Goal: Task Accomplishment & Management: Complete application form

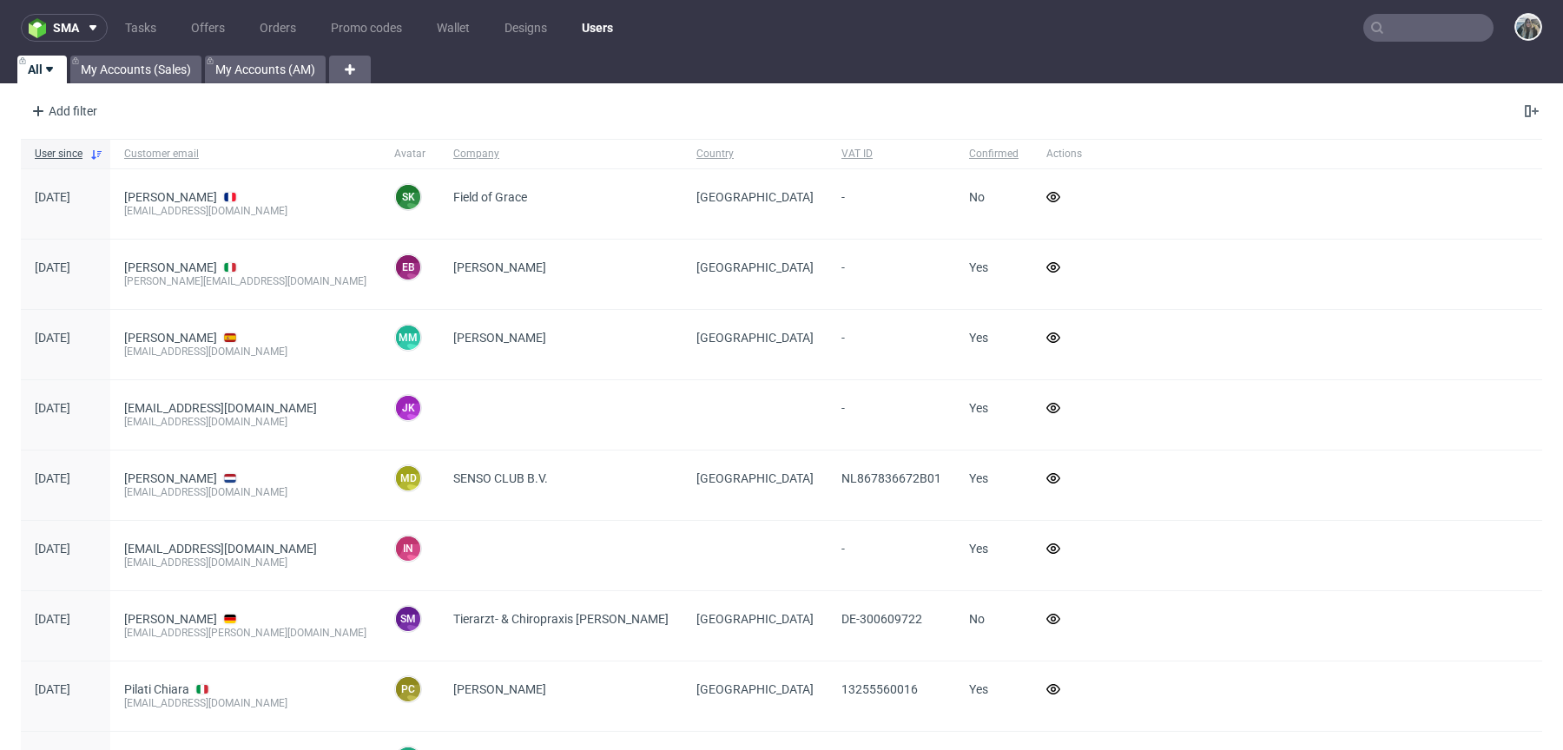
click at [1397, 23] on input "text" at bounding box center [1428, 28] width 130 height 28
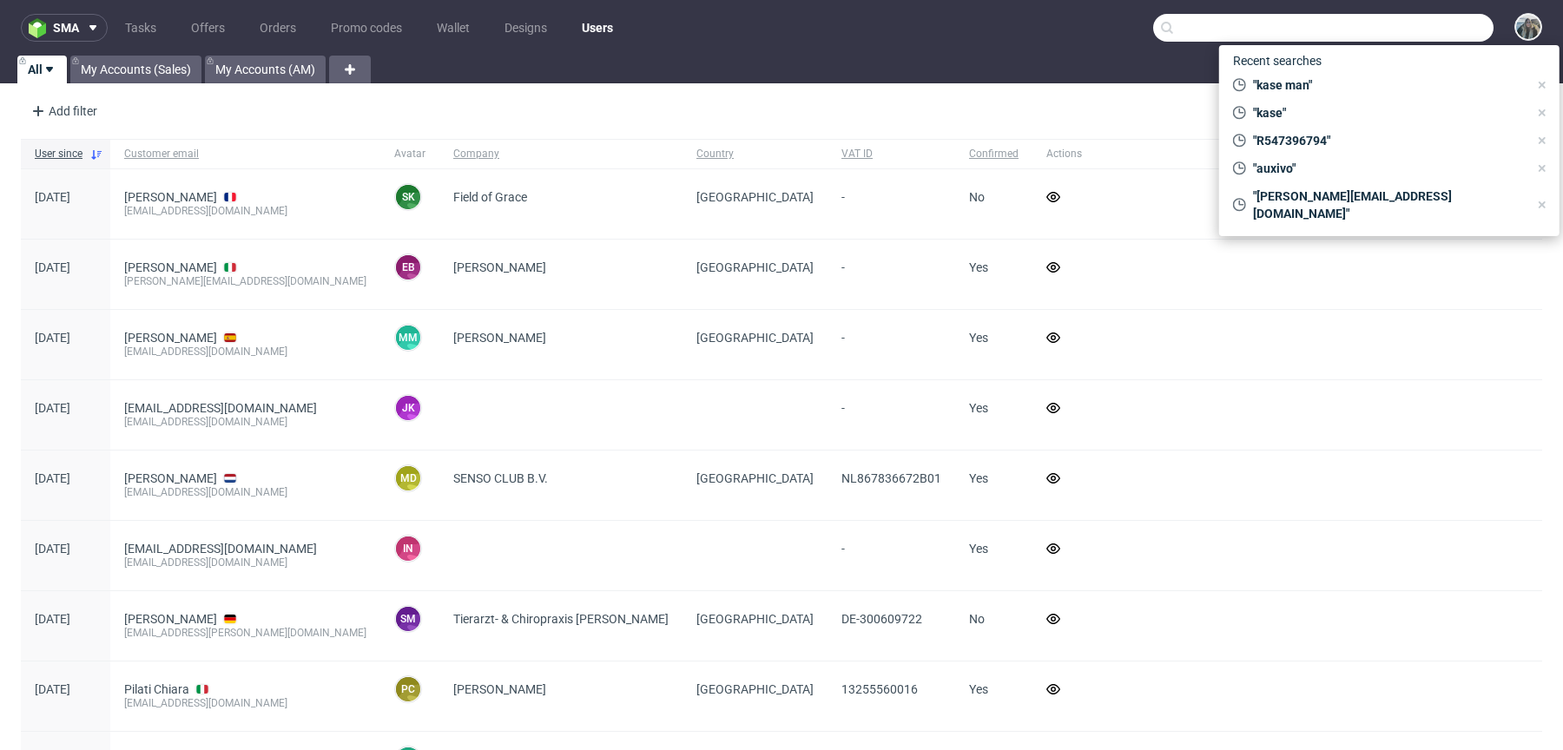
paste input "R057834516"
type input "R057834516"
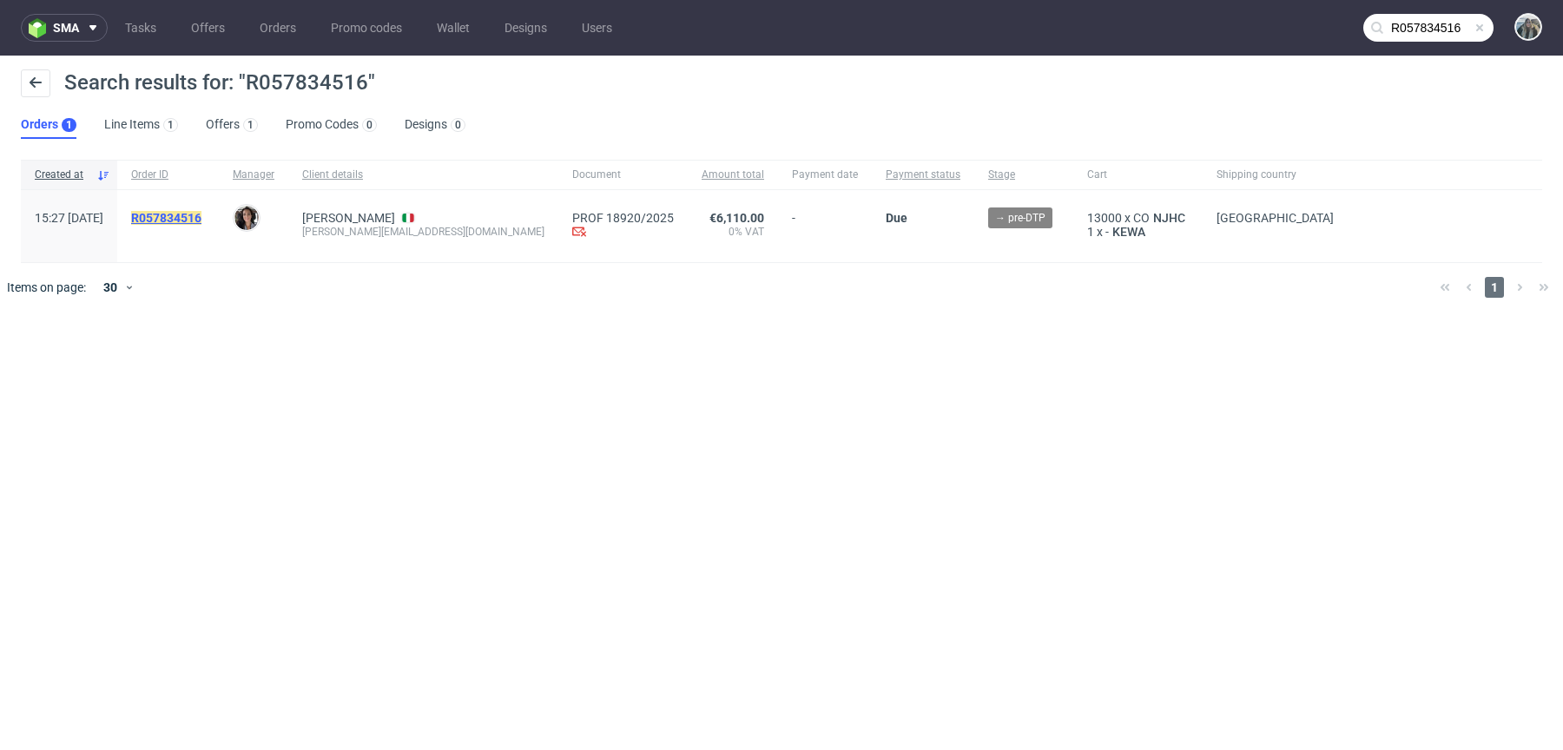
click at [201, 214] on mark "R057834516" at bounding box center [166, 218] width 70 height 14
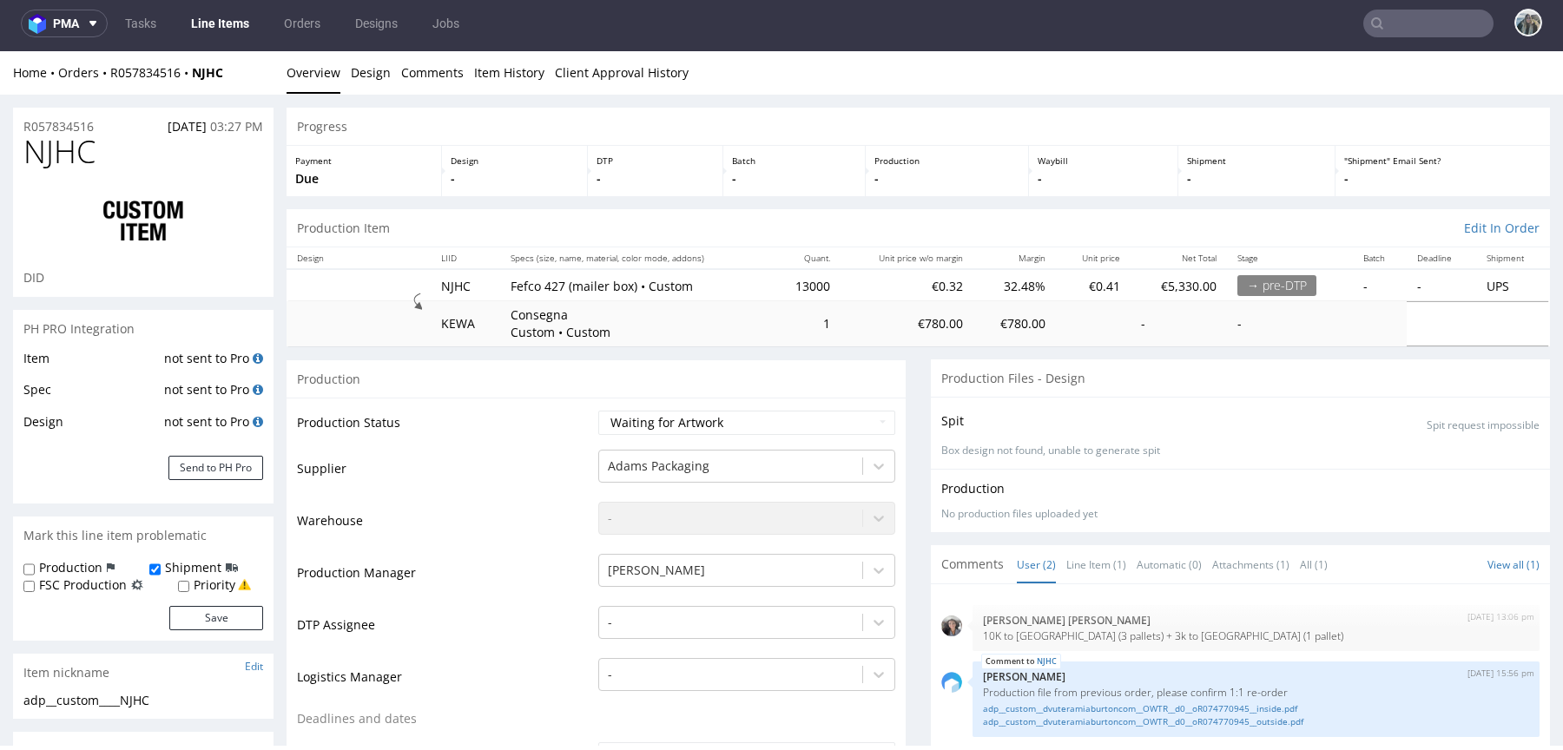
scroll to position [609, 0]
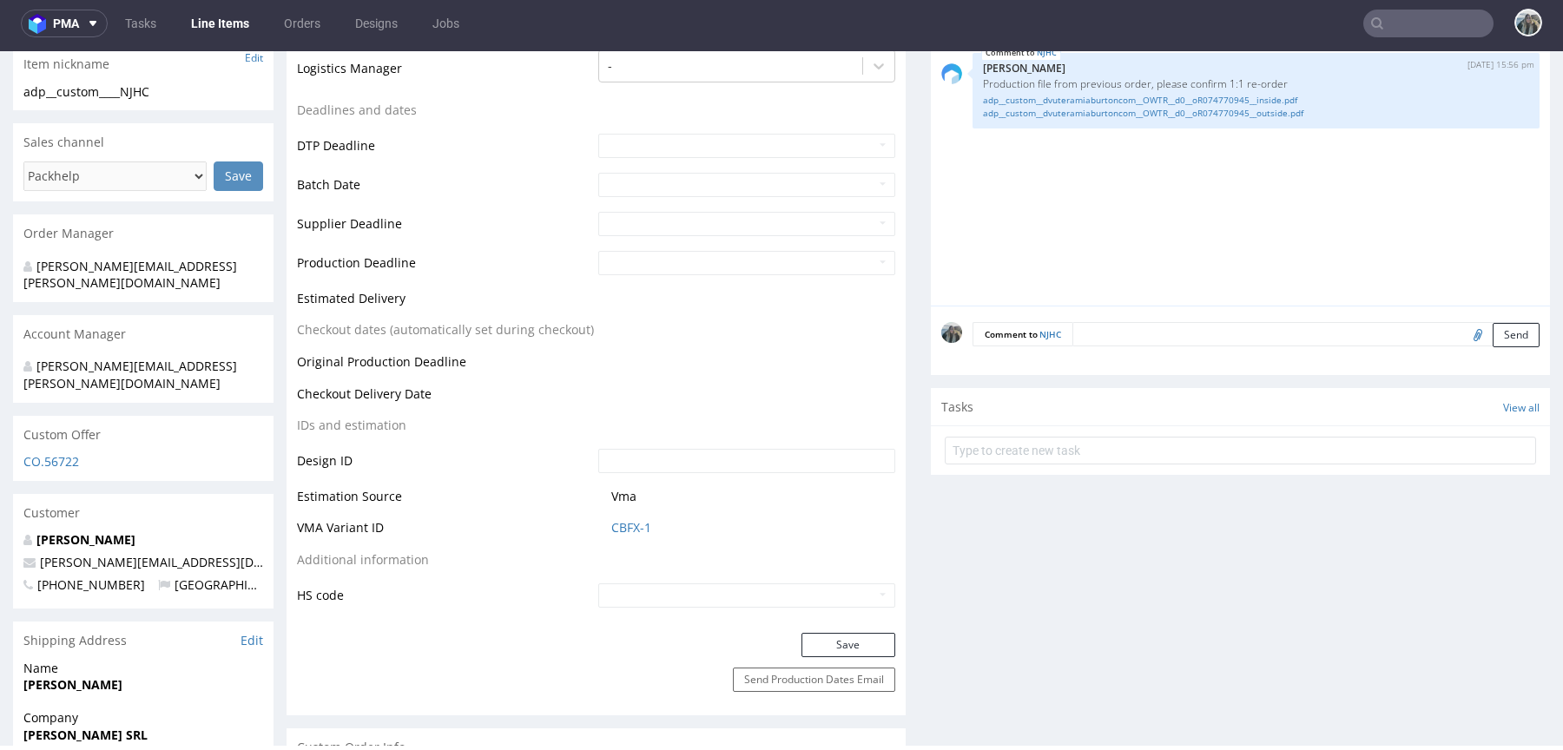
click at [1107, 333] on textarea at bounding box center [1305, 334] width 467 height 24
paste textarea "[GEOGRAPHIC_DATA] (10.000 boxes) [PERSON_NAME] SRL [STREET_ADDRESS] [GEOGRAPHIC…"
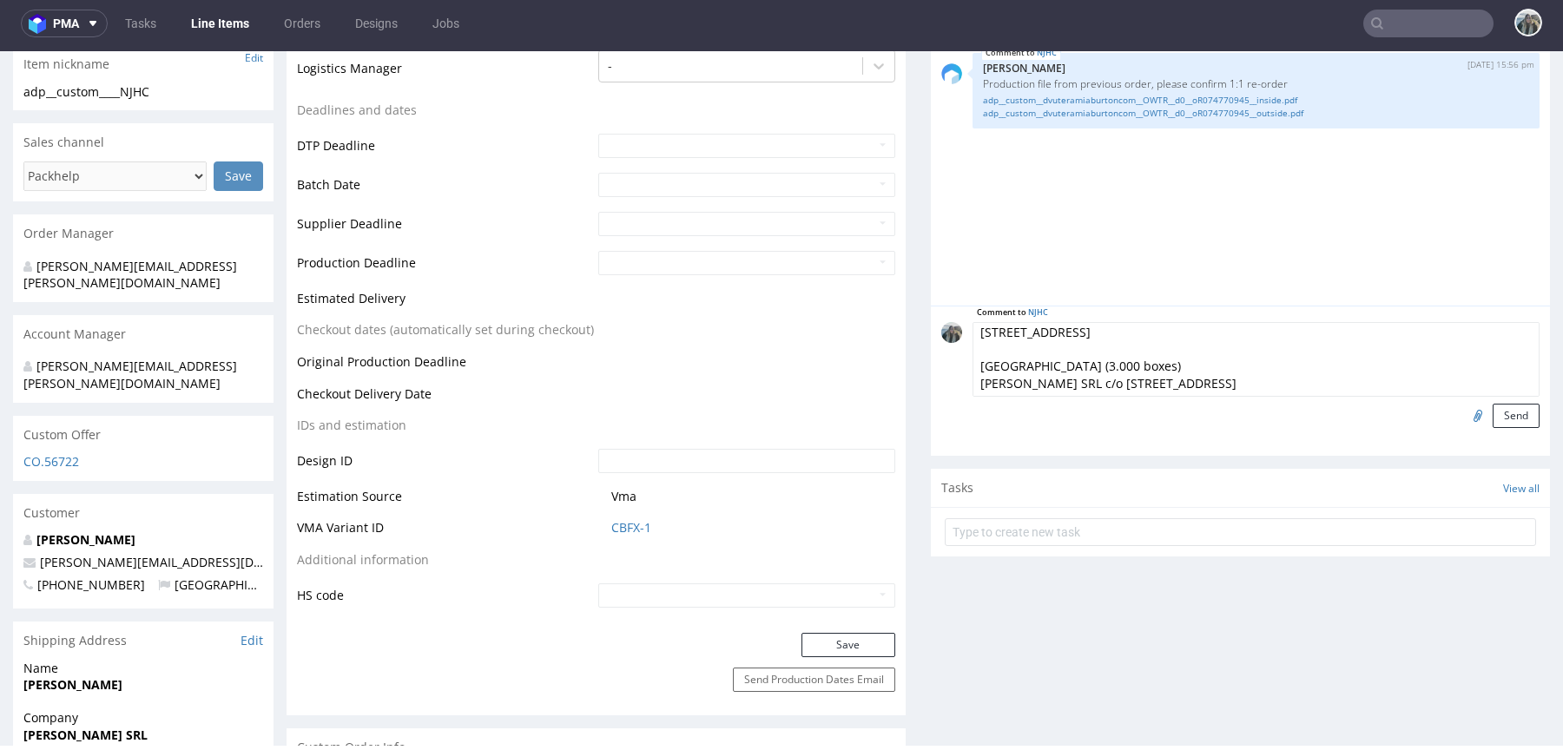
scroll to position [0, 0]
click at [1104, 330] on textarea "SHIPPING split delivery 1. [GEOGRAPHIC_DATA] (10.000 boxes) [PERSON_NAME] SRL […" at bounding box center [1256, 359] width 567 height 75
click at [1310, 339] on textarea "SHIPPING split delivery - 1. [GEOGRAPHIC_DATA] (10.000 boxes) [PERSON_NAME] SRL…" at bounding box center [1256, 359] width 567 height 75
click at [1395, 335] on textarea "SHIPPING split delivery - 1. [GEOGRAPHIC_DATA] (10.000 boxes), [PERSON_NAME] SR…" at bounding box center [1256, 359] width 567 height 75
click at [1125, 338] on textarea "SHIPPING split delivery - 1. [GEOGRAPHIC_DATA] (10.000 boxes), [PERSON_NAME] SR…" at bounding box center [1256, 359] width 567 height 75
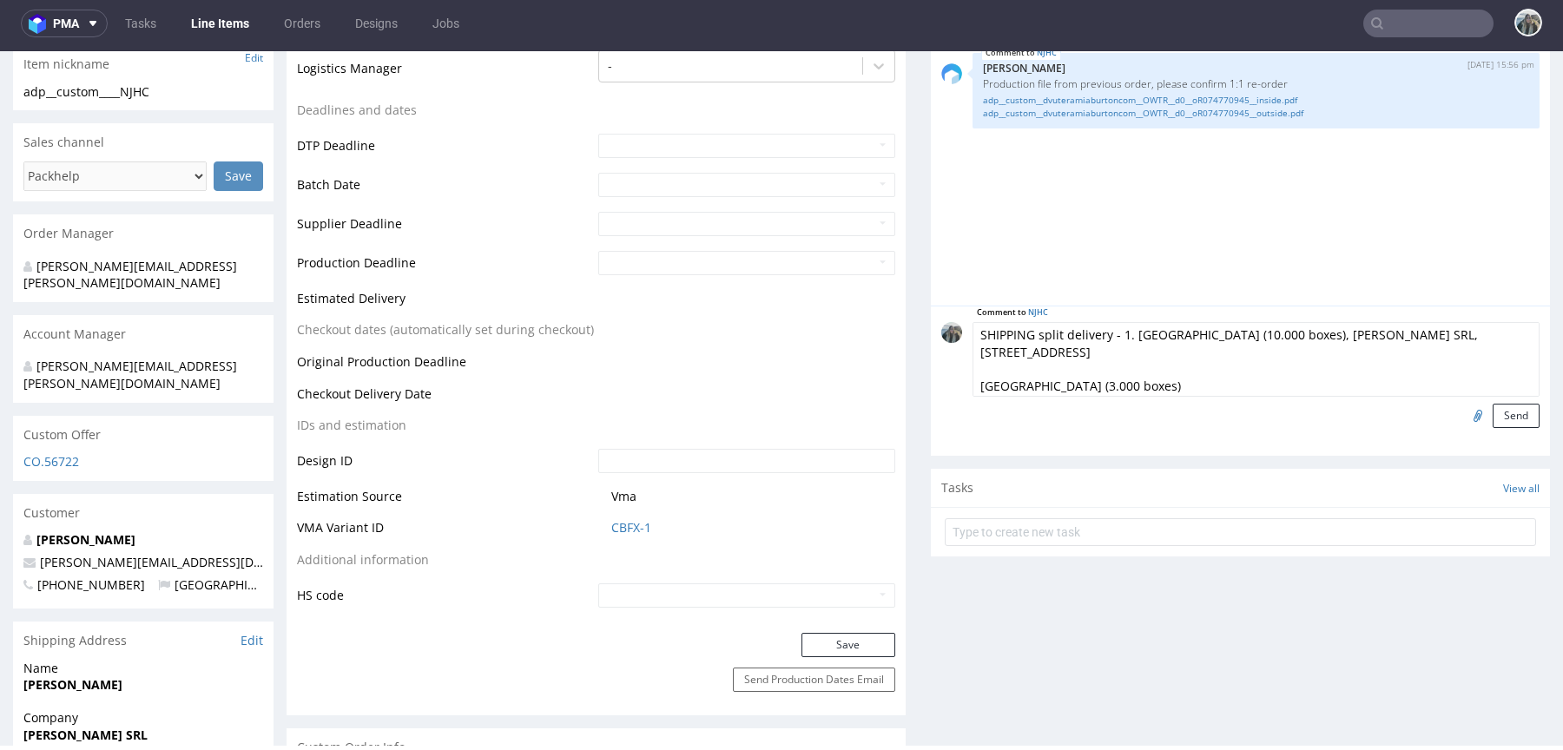
click at [1092, 350] on textarea "SHIPPING split delivery - 1. [GEOGRAPHIC_DATA] (10.000 boxes), [PERSON_NAME] SR…" at bounding box center [1256, 359] width 567 height 75
click at [1192, 348] on textarea "SHIPPING split delivery - 1. [GEOGRAPHIC_DATA] (10.000 boxes), [PERSON_NAME] SR…" at bounding box center [1256, 359] width 567 height 75
click at [1241, 359] on textarea "SHIPPING split delivery - 1. [GEOGRAPHIC_DATA] (10.000 boxes), [PERSON_NAME] SR…" at bounding box center [1256, 359] width 567 height 75
click at [1383, 354] on textarea "SHIPPING split delivery - 1. [GEOGRAPHIC_DATA] (10.000 boxes), [PERSON_NAME] SR…" at bounding box center [1256, 359] width 567 height 75
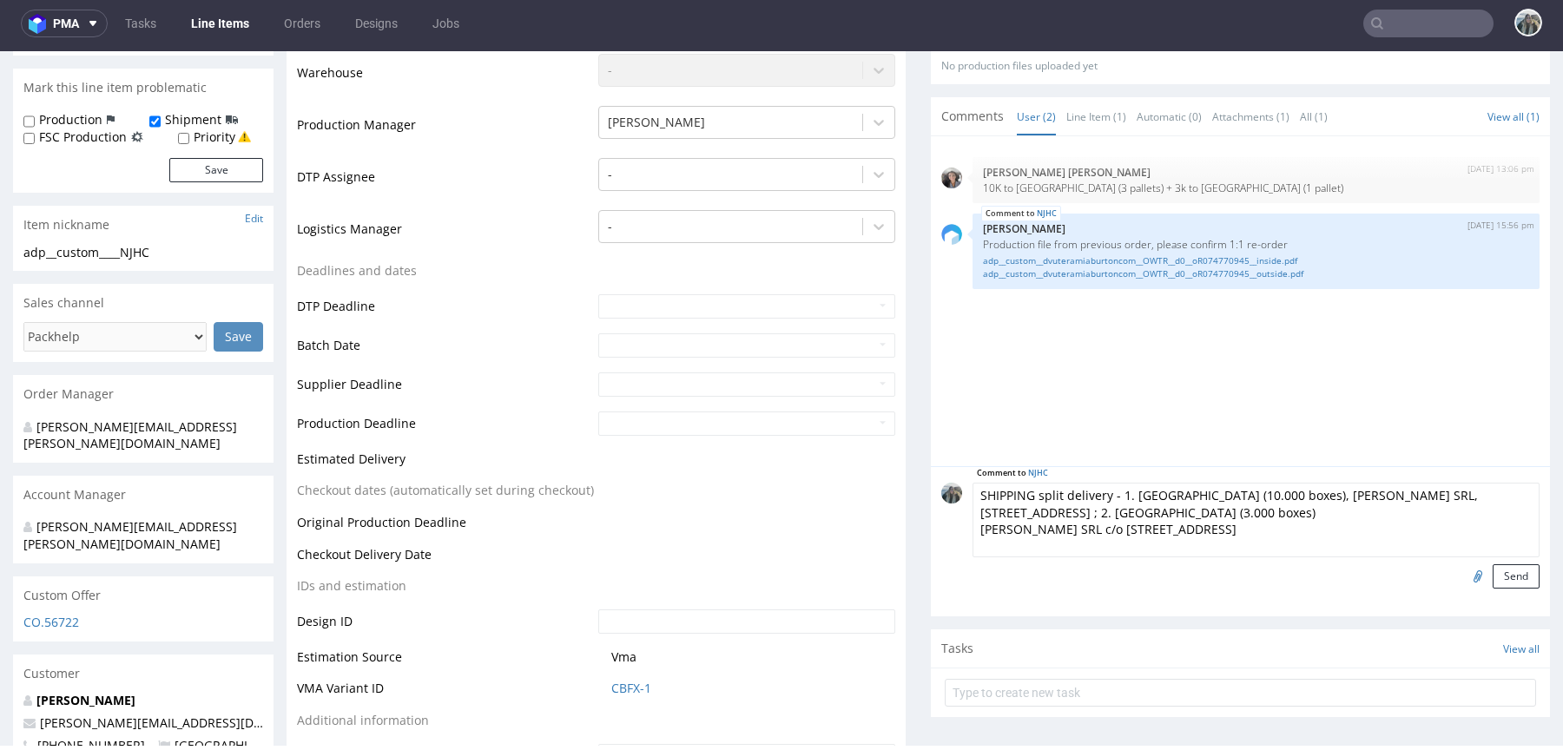
scroll to position [504, 0]
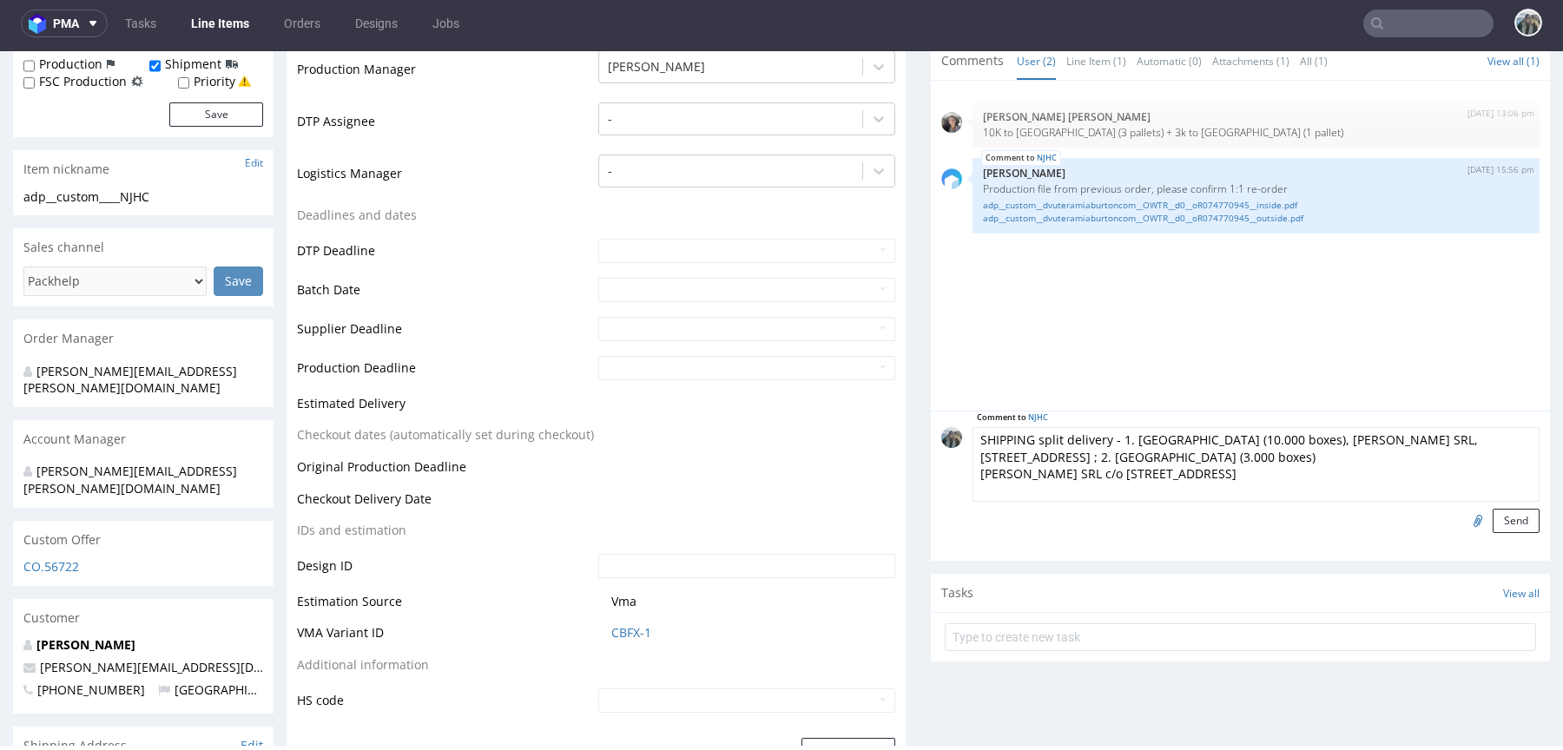
click at [1367, 446] on textarea "SHIPPING split delivery - 1. [GEOGRAPHIC_DATA] (10.000 boxes), [PERSON_NAME] SR…" at bounding box center [1256, 464] width 567 height 75
click at [1493, 459] on textarea "SHIPPING split delivery - 1. [GEOGRAPHIC_DATA] (10.000 boxes), [PERSON_NAME] SR…" at bounding box center [1256, 464] width 567 height 75
click at [1270, 465] on textarea "SHIPPING split delivery - 1. [GEOGRAPHIC_DATA] (10.000 boxes), [PERSON_NAME] SR…" at bounding box center [1256, 464] width 567 height 75
click at [1225, 474] on textarea "SHIPPING split delivery - 1. [GEOGRAPHIC_DATA] (10.000 boxes), [PERSON_NAME] SR…" at bounding box center [1256, 464] width 567 height 75
click at [1303, 472] on textarea "SHIPPING split delivery - 1. [GEOGRAPHIC_DATA] (10.000 boxes), [PERSON_NAME] SR…" at bounding box center [1256, 464] width 567 height 75
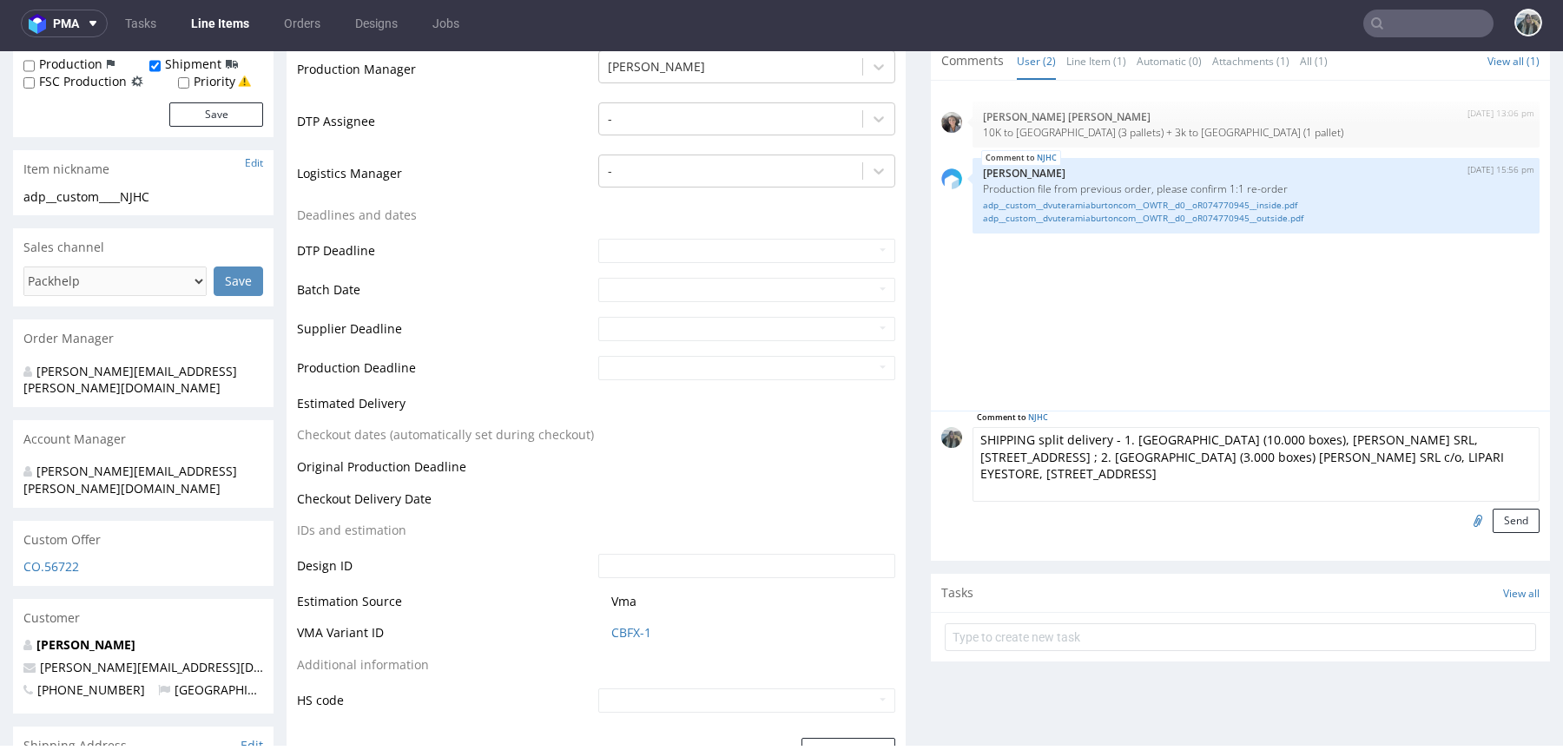
click at [1274, 473] on textarea "SHIPPING split delivery - 1. [GEOGRAPHIC_DATA] (10.000 boxes), [PERSON_NAME] SR…" at bounding box center [1256, 464] width 567 height 75
click at [1251, 475] on textarea "SHIPPING split delivery - 1. [GEOGRAPHIC_DATA] (10.000 boxes), [PERSON_NAME] SR…" at bounding box center [1256, 464] width 567 height 75
click at [1250, 474] on textarea "SHIPPING split delivery - 1. [GEOGRAPHIC_DATA] (10.000 boxes), [PERSON_NAME] SR…" at bounding box center [1256, 464] width 567 height 75
click at [1215, 472] on textarea "SHIPPING split delivery - 1. [GEOGRAPHIC_DATA] (10.000 boxes), [PERSON_NAME] SR…" at bounding box center [1256, 464] width 567 height 75
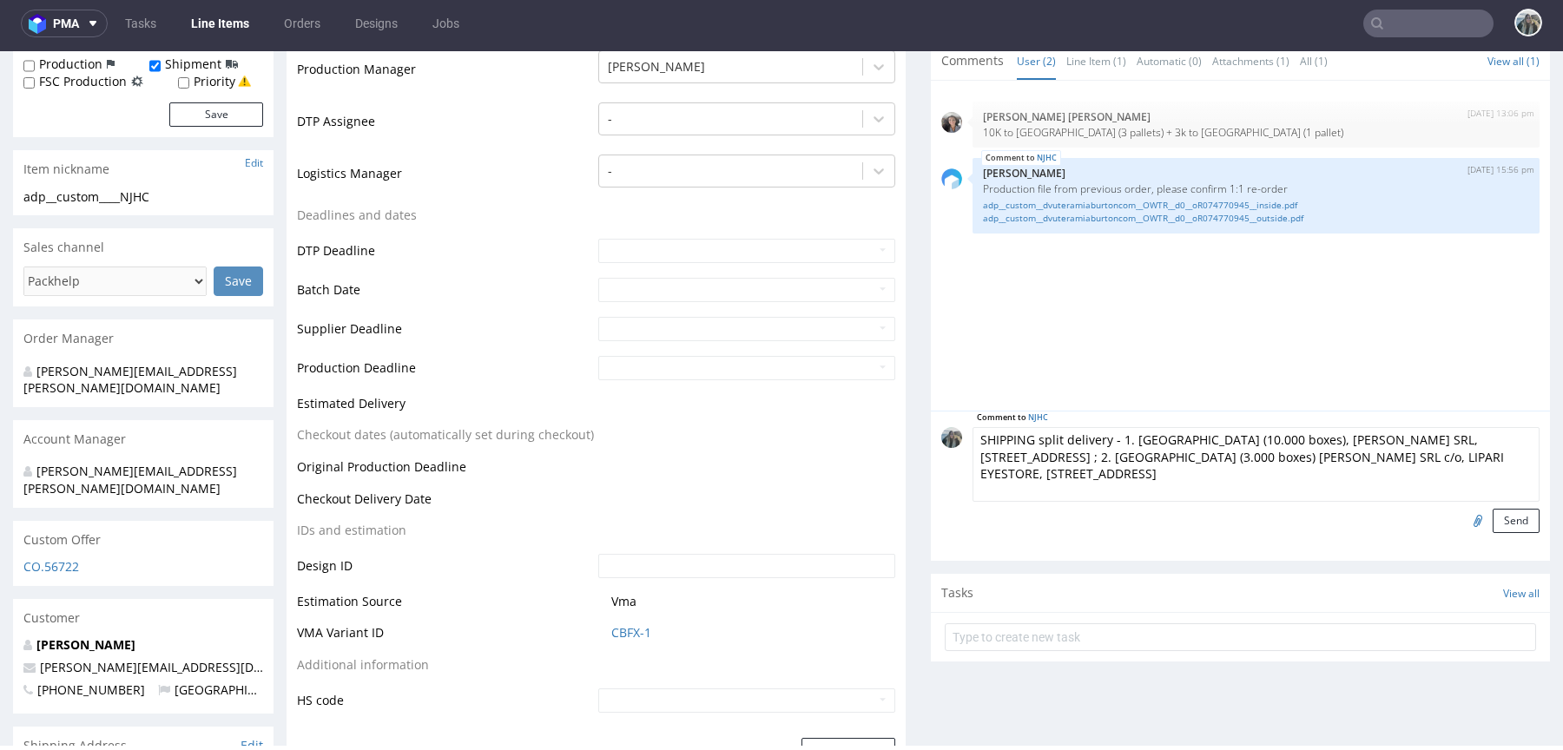
click at [1215, 472] on textarea "SHIPPING split delivery - 1. [GEOGRAPHIC_DATA] (10.000 boxes), [PERSON_NAME] SR…" at bounding box center [1256, 464] width 567 height 75
paste textarea "20121 [GEOGRAPHIC_DATA], [GEOGRAPHIC_DATA]"
click at [1336, 477] on textarea "SHIPPING split delivery - 1. [GEOGRAPHIC_DATA] (10.000 boxes), [PERSON_NAME] SR…" at bounding box center [1256, 464] width 567 height 75
type textarea "SHIPPING split delivery - 1. [GEOGRAPHIC_DATA] (10.000 boxes), [PERSON_NAME] SR…"
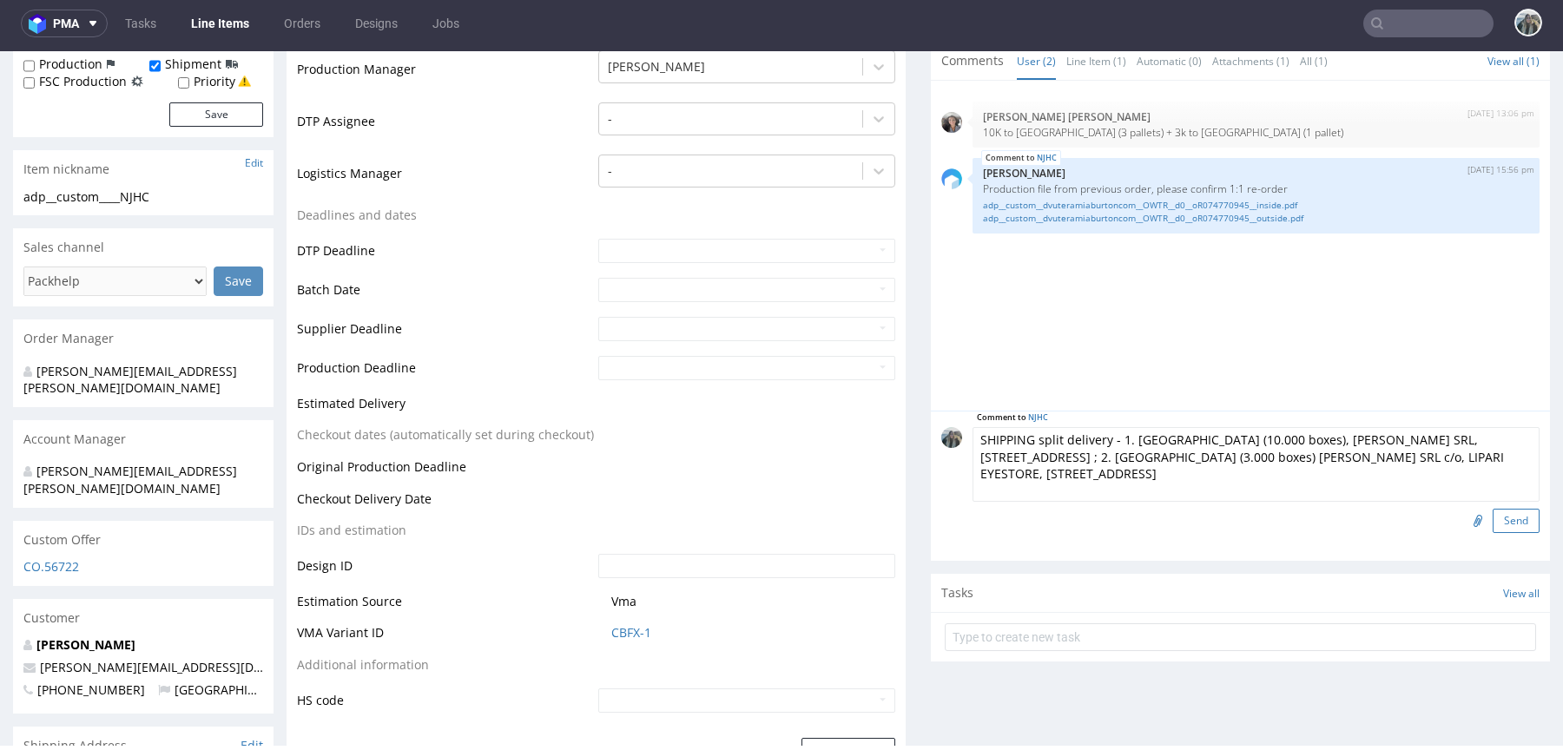
click at [1505, 525] on button "Send" at bounding box center [1516, 521] width 47 height 24
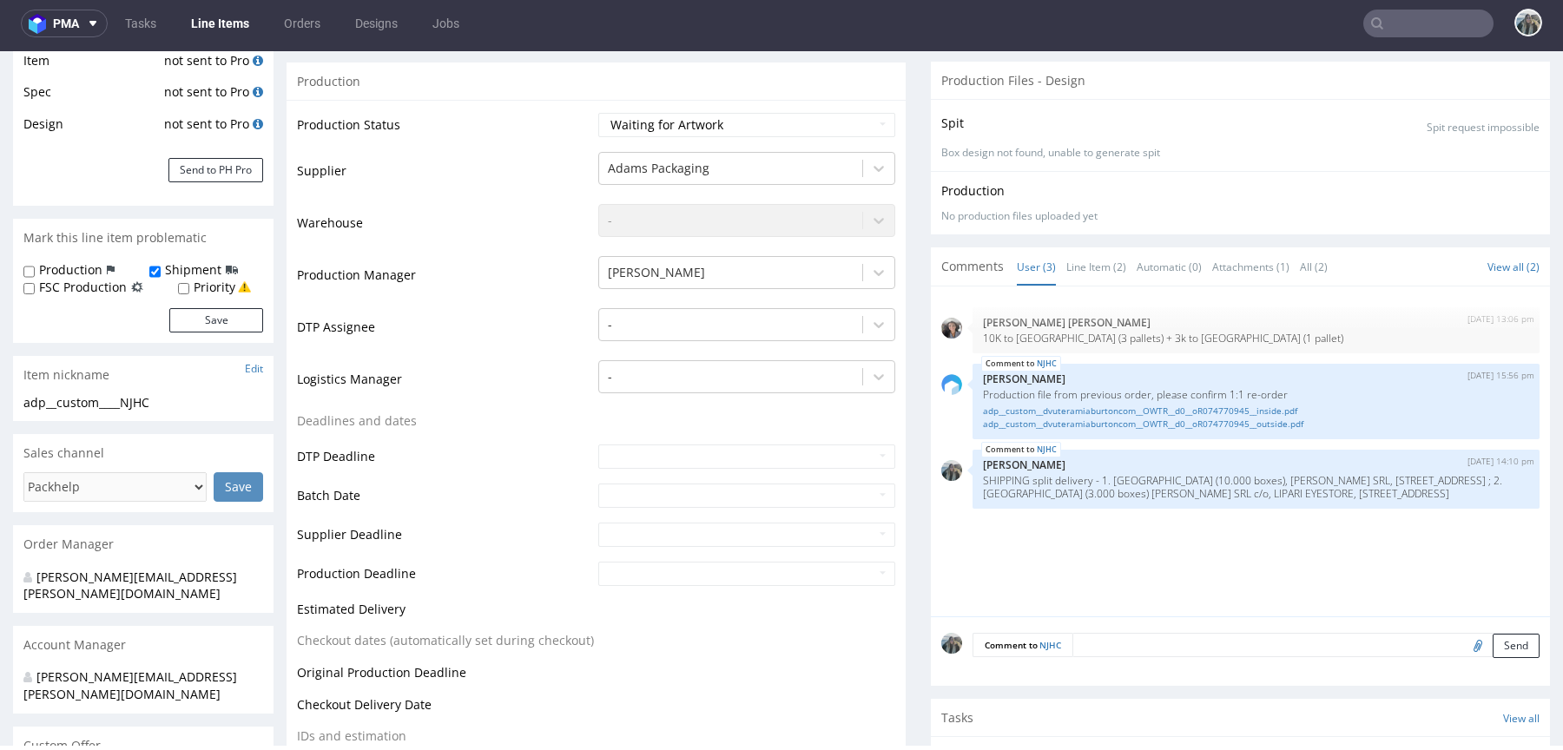
scroll to position [428, 0]
